Goal: Book appointment/travel/reservation

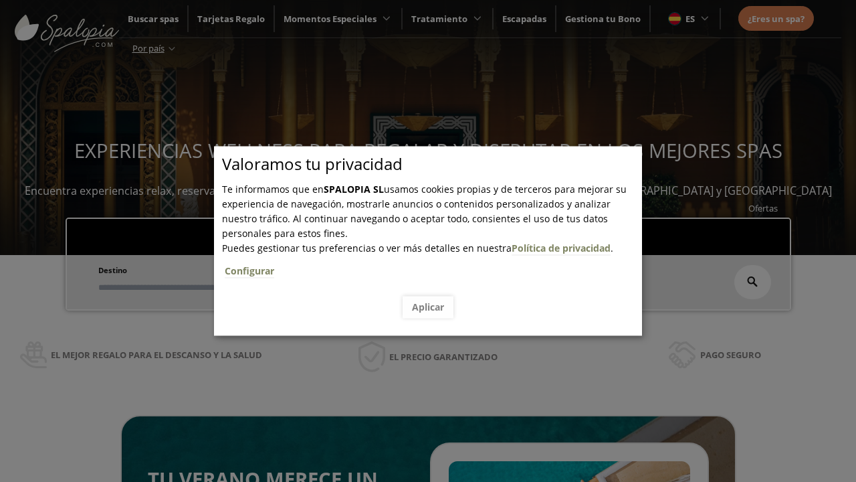
scroll to position [227, 0]
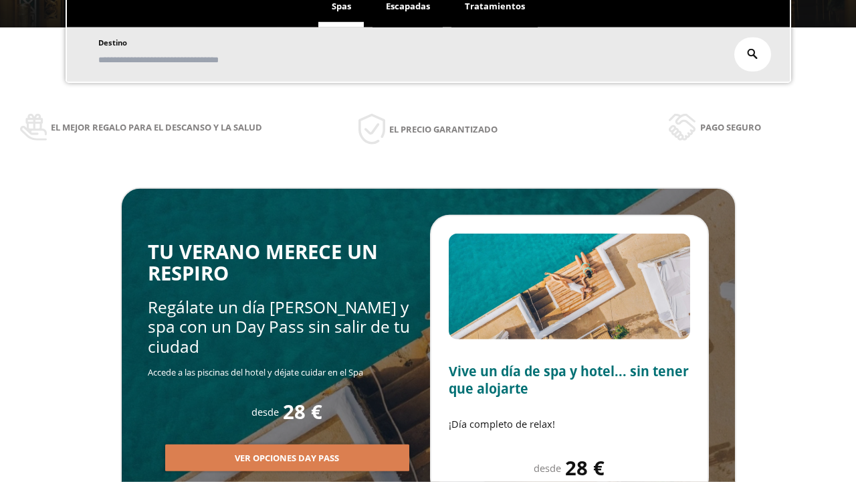
click at [408, 12] on span "Escapadas" at bounding box center [408, 6] width 44 height 12
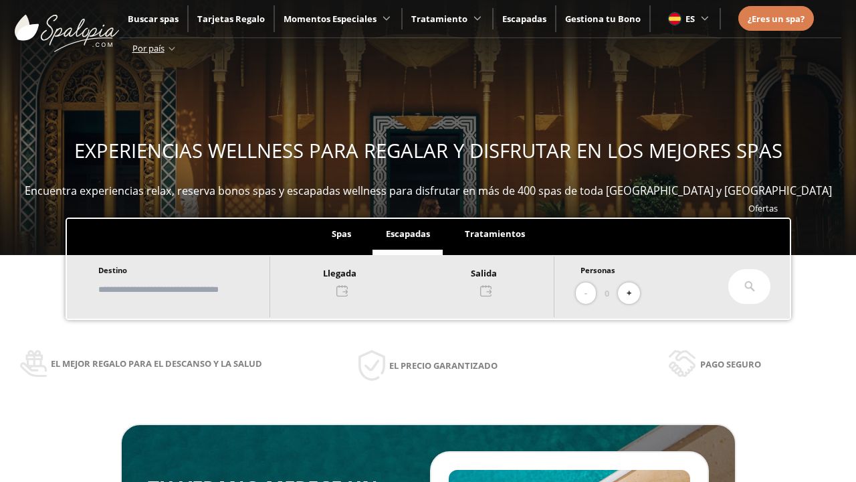
click at [189, 289] on input "text" at bounding box center [177, 289] width 167 height 23
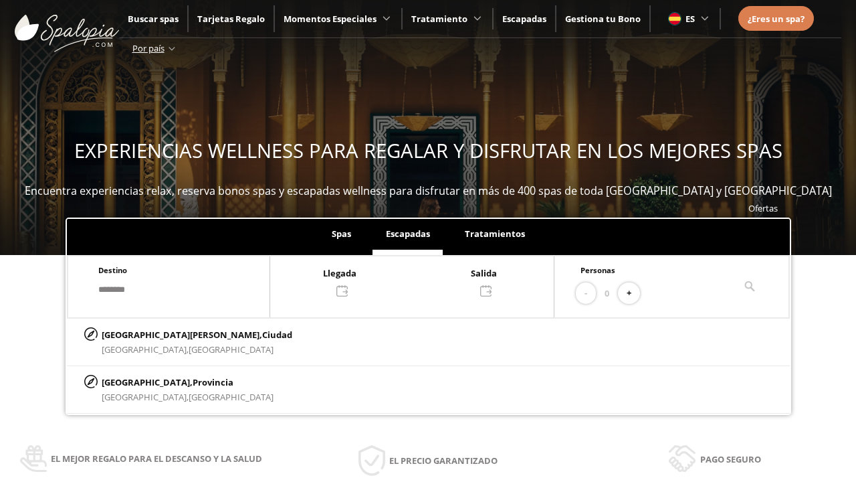
click at [425, 280] on div at bounding box center [412, 281] width 284 height 32
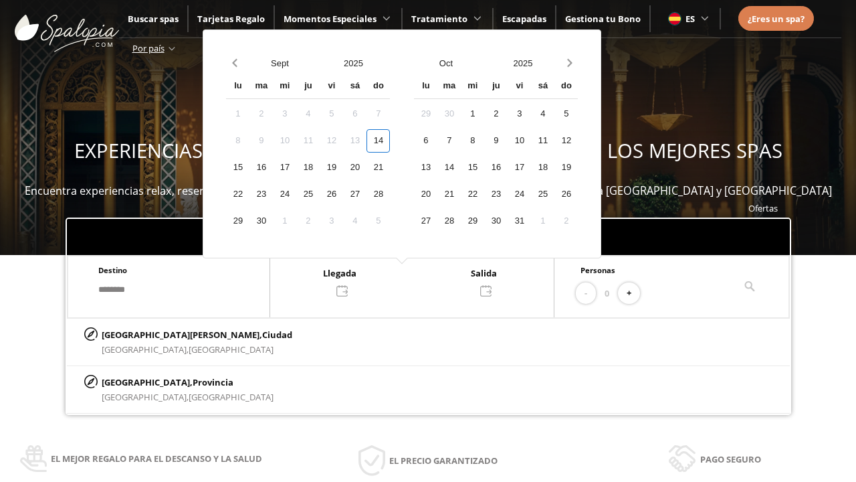
click at [273, 167] on div "16" at bounding box center [260, 167] width 23 height 23
click at [296, 167] on div "17" at bounding box center [284, 167] width 23 height 23
click at [633, 293] on button "+" at bounding box center [629, 293] width 22 height 22
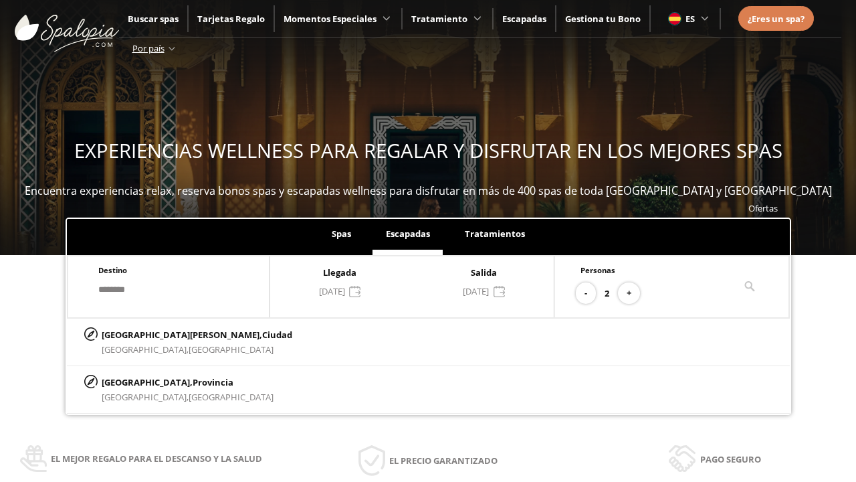
click at [168, 334] on p "[GEOGRAPHIC_DATA][PERSON_NAME], [GEOGRAPHIC_DATA]" at bounding box center [197, 334] width 191 height 15
type input "**********"
